Goal: Task Accomplishment & Management: Use online tool/utility

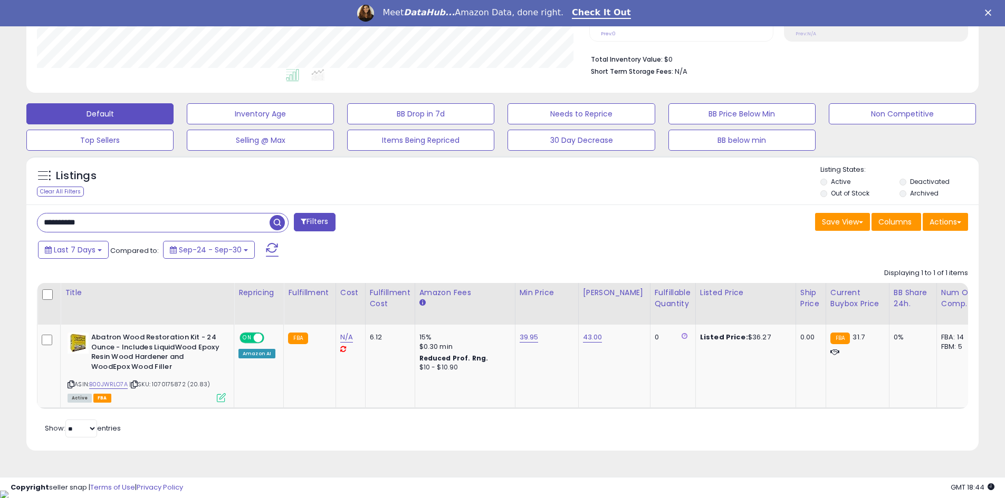
scroll to position [216, 552]
drag, startPoint x: 80, startPoint y: 215, endPoint x: 28, endPoint y: 211, distance: 51.8
click at [27, 210] on div "**********" at bounding box center [502, 328] width 952 height 246
paste input "text"
click at [277, 216] on span "button" at bounding box center [277, 222] width 15 height 15
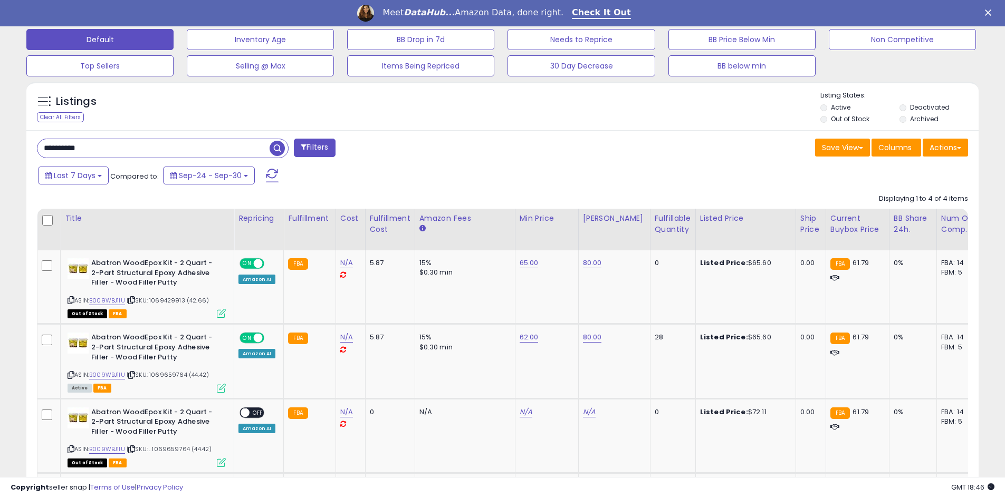
drag, startPoint x: 79, startPoint y: 151, endPoint x: 16, endPoint y: 141, distance: 64.0
click at [6, 152] on div "**********" at bounding box center [502, 173] width 994 height 862
type input "*"
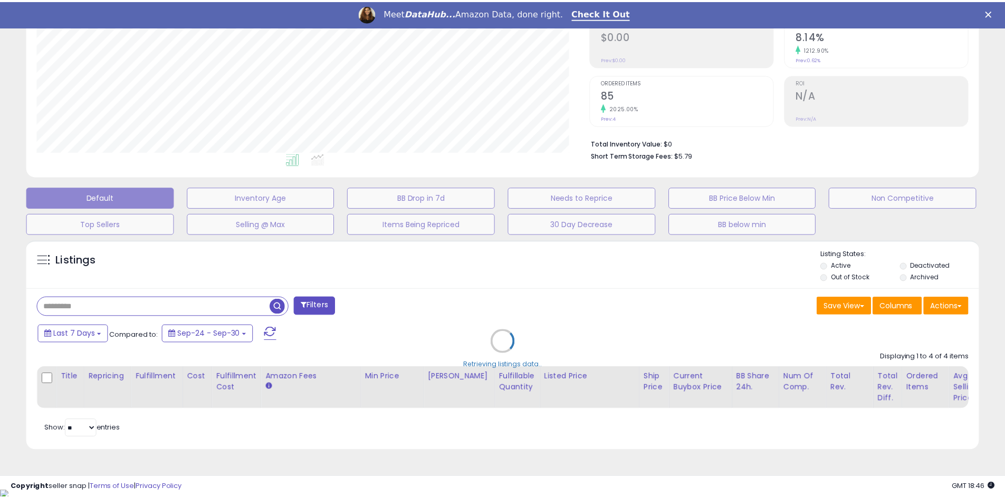
scroll to position [216, 557]
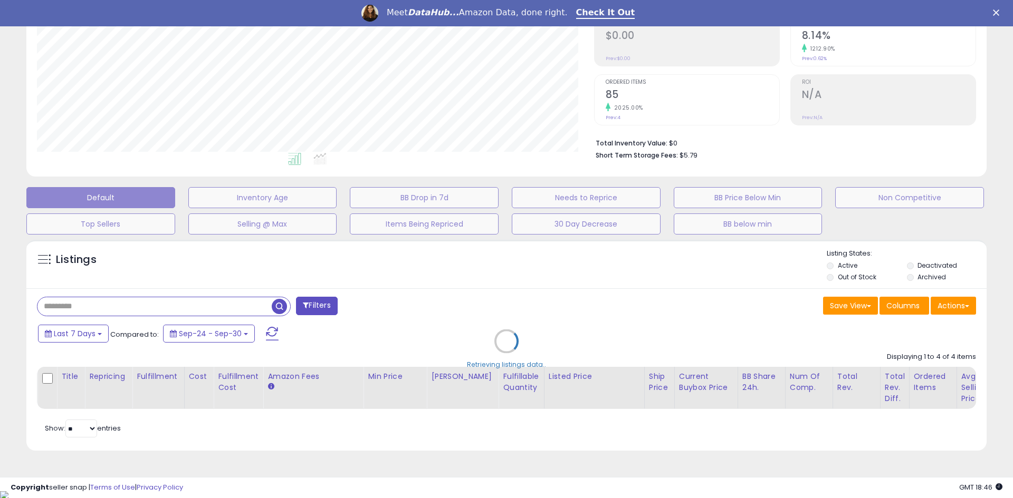
click at [849, 277] on div "Retrieving listings data.." at bounding box center [506, 349] width 976 height 229
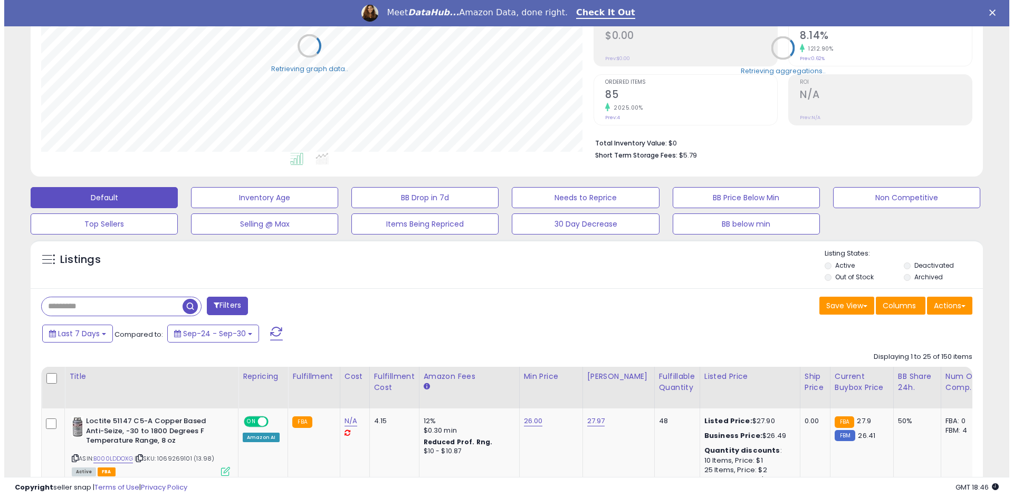
scroll to position [527184, 526848]
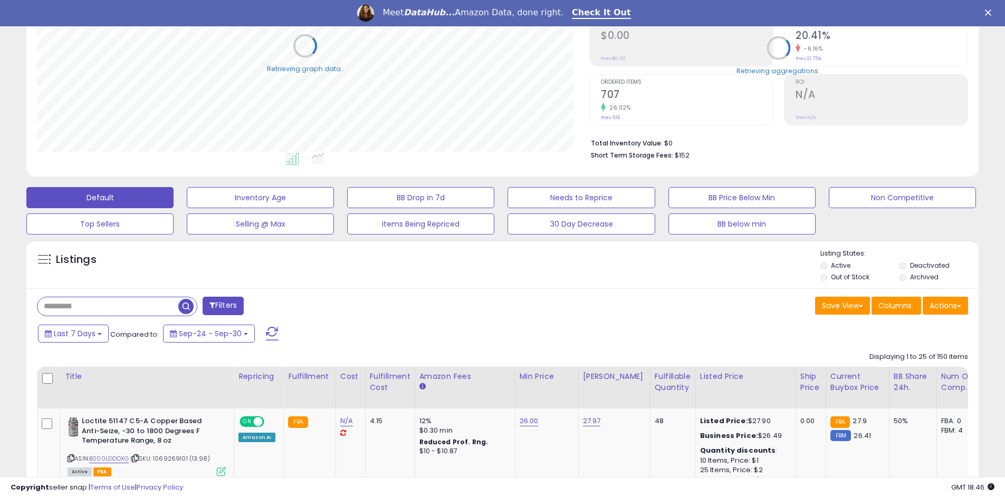
click at [845, 276] on label "Out of Stock" at bounding box center [850, 277] width 39 height 9
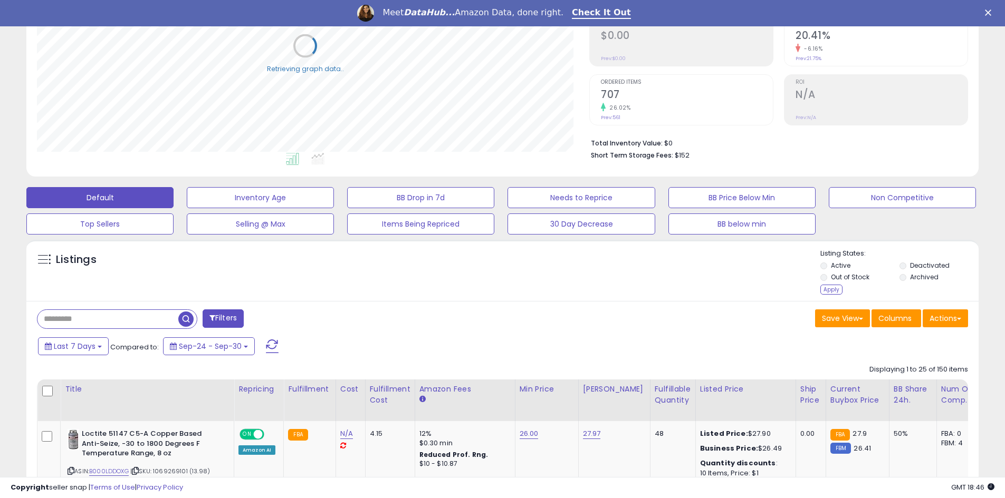
click at [827, 297] on div "Listings Active" at bounding box center [502, 270] width 952 height 61
click at [830, 292] on div "Apply" at bounding box center [831, 290] width 22 height 10
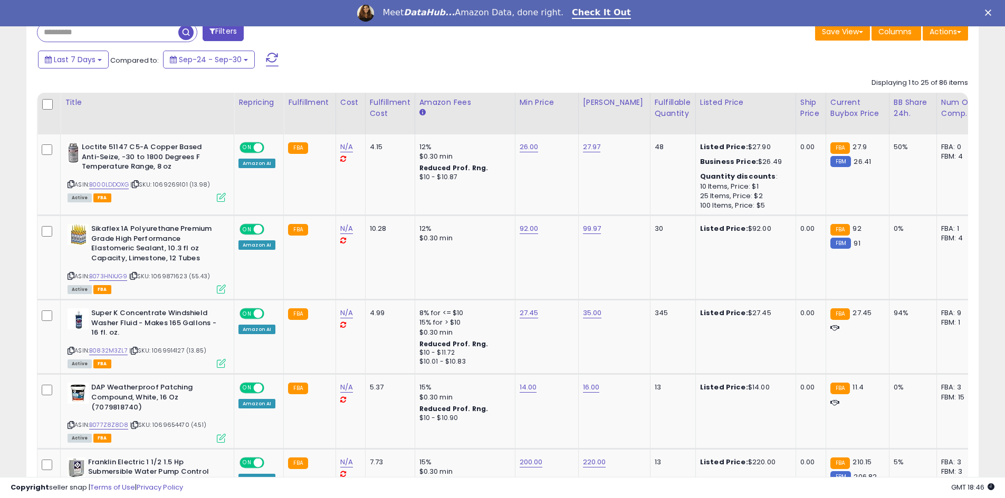
scroll to position [216, 552]
click at [254, 95] on th "Repricing" at bounding box center [259, 114] width 50 height 42
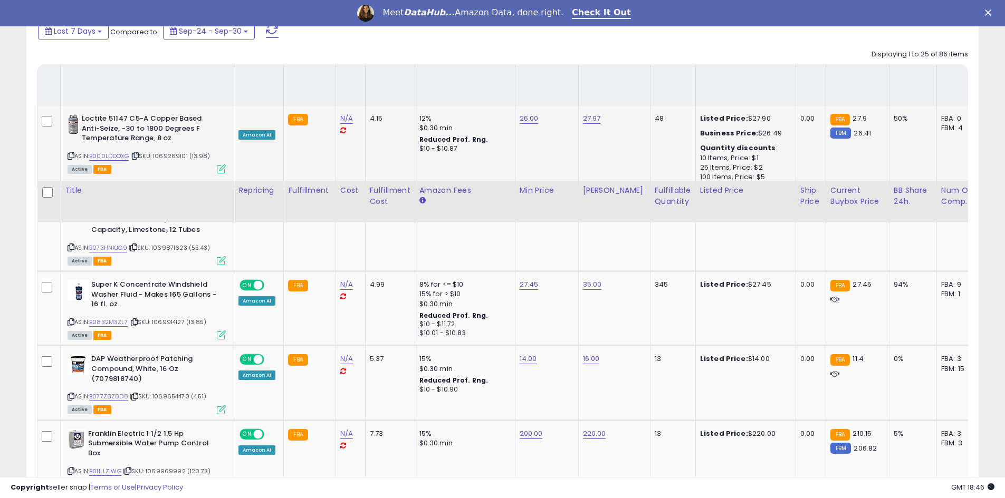
scroll to position [446, 0]
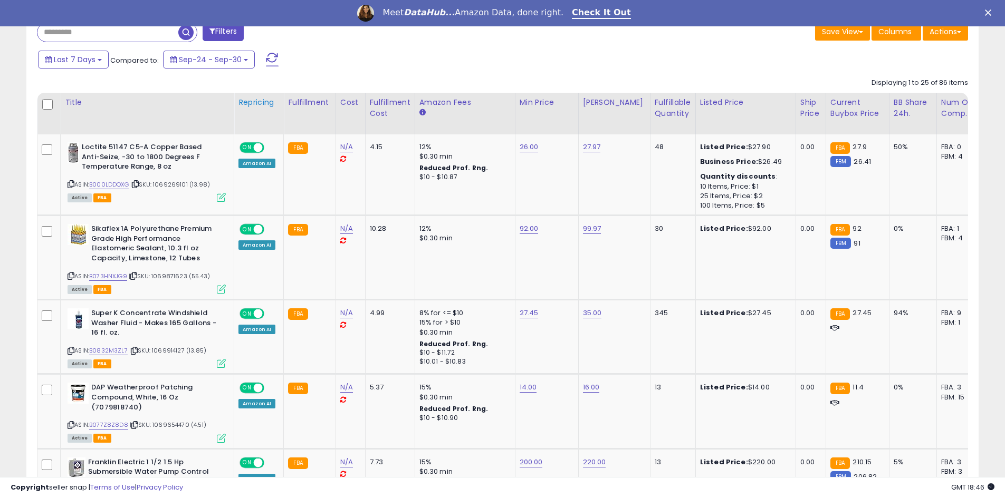
click at [261, 100] on div "Repricing" at bounding box center [258, 102] width 41 height 11
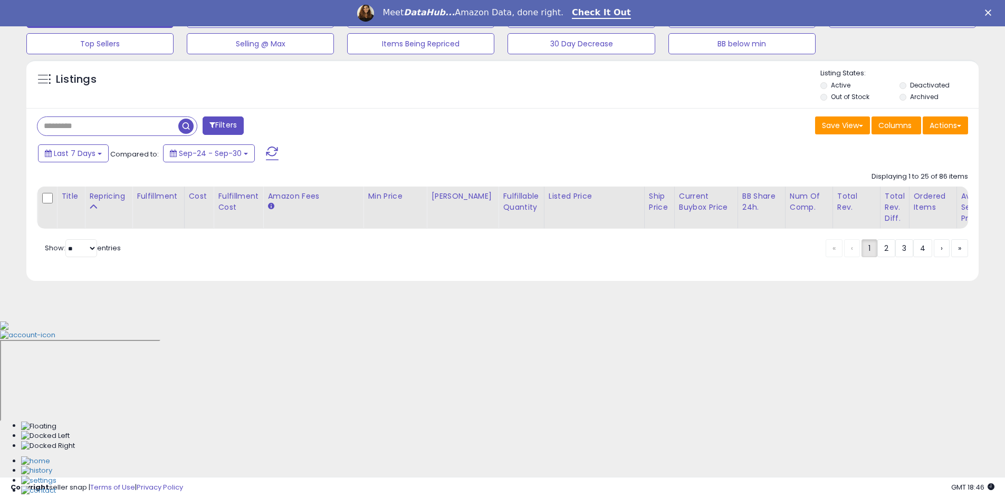
scroll to position [182, 0]
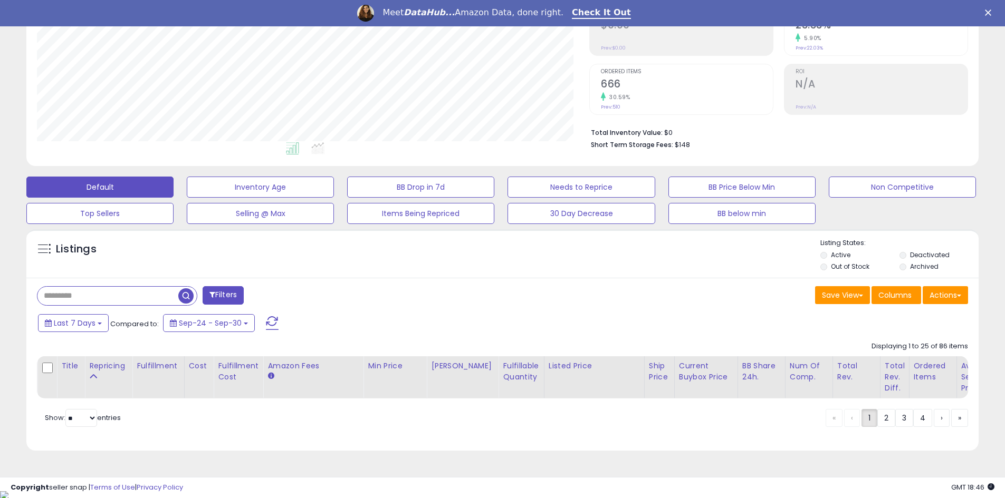
drag, startPoint x: 4, startPoint y: 137, endPoint x: 2, endPoint y: 155, distance: 18.1
drag, startPoint x: 15, startPoint y: 137, endPoint x: 26, endPoint y: 195, distance: 59.2
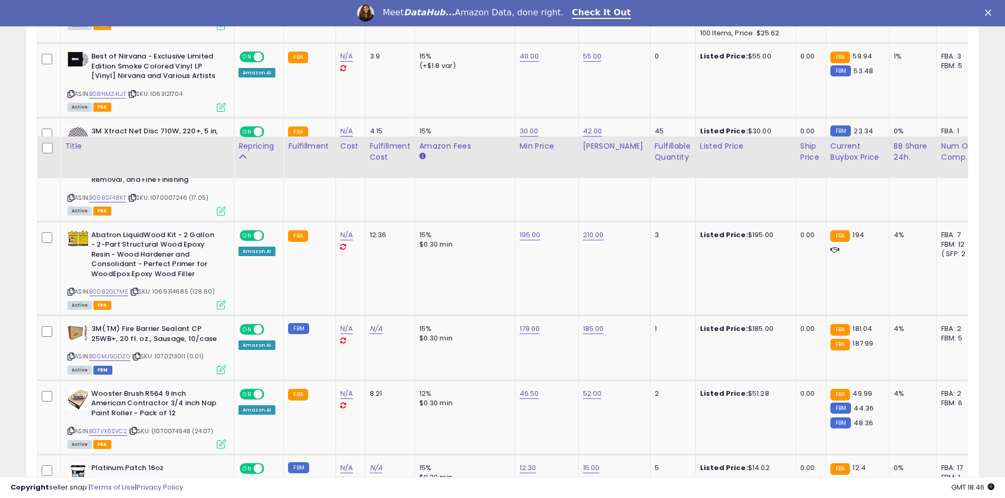
scroll to position [2244, 0]
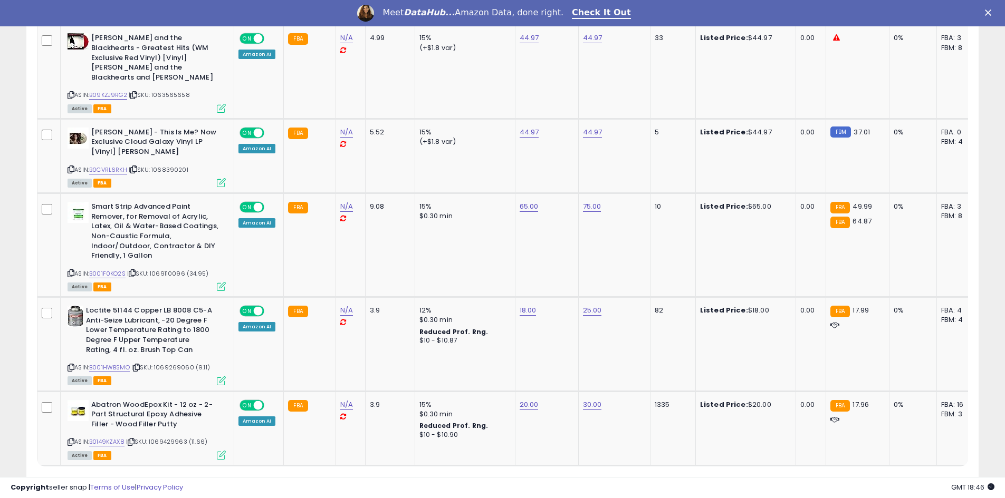
drag, startPoint x: 0, startPoint y: 111, endPoint x: 0, endPoint y: 291, distance: 179.8
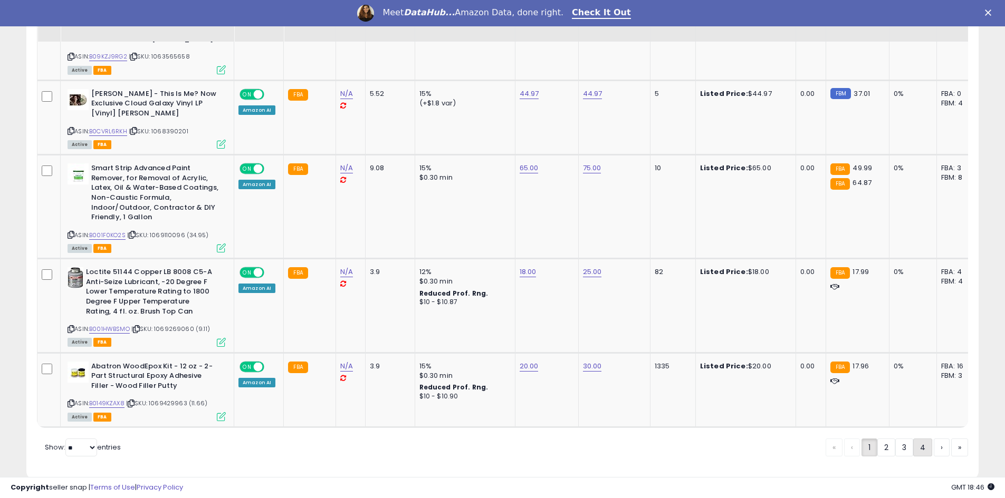
click at [923, 439] on link "4" at bounding box center [922, 448] width 19 height 18
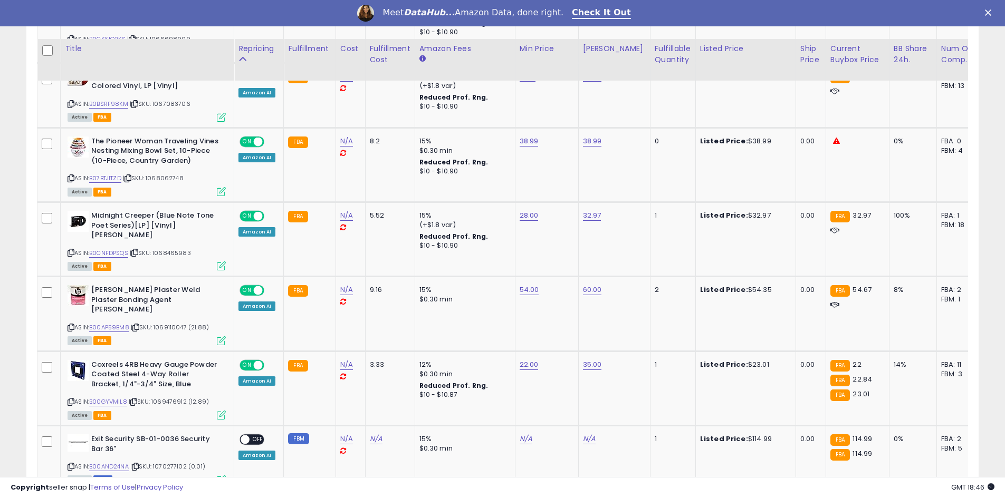
scroll to position [982, 0]
